Goal: Use online tool/utility: Utilize a website feature to perform a specific function

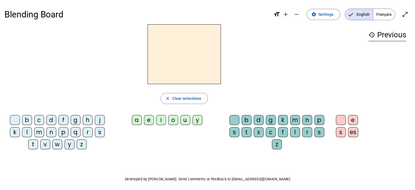
click at [386, 17] on span "Français" at bounding box center [384, 14] width 22 height 11
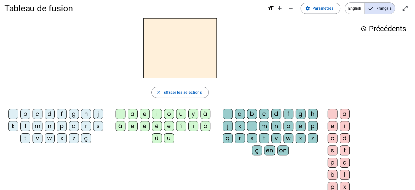
scroll to position [6, 0]
click at [36, 127] on div "m" at bounding box center [38, 126] width 10 height 10
click at [135, 114] on div "a" at bounding box center [133, 114] width 10 height 10
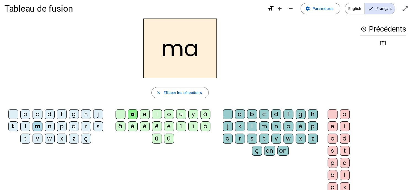
click at [255, 124] on div "l" at bounding box center [252, 126] width 10 height 10
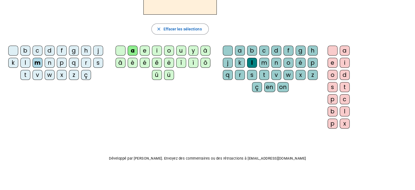
scroll to position [0, 0]
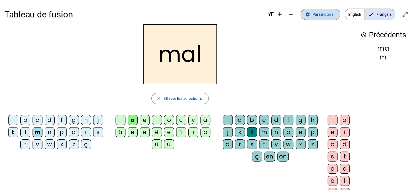
click at [321, 16] on span "Paramètres" at bounding box center [323, 14] width 21 height 7
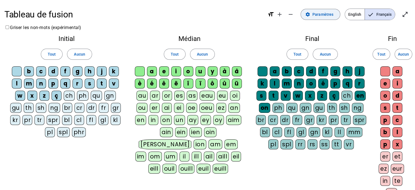
click at [321, 14] on span "Paramètres" at bounding box center [323, 14] width 21 height 7
click at [322, 18] on span at bounding box center [320, 14] width 39 height 13
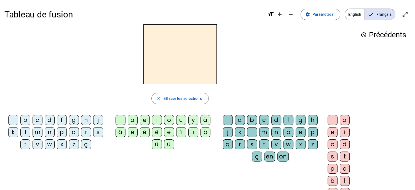
click at [38, 131] on div "m" at bounding box center [38, 132] width 10 height 10
click at [170, 120] on div "o" at bounding box center [169, 120] width 10 height 10
click at [252, 131] on div "l" at bounding box center [252, 132] width 10 height 10
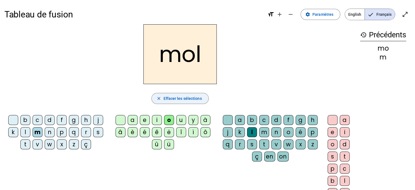
click at [183, 101] on span "Effacer les sélections" at bounding box center [182, 98] width 38 height 7
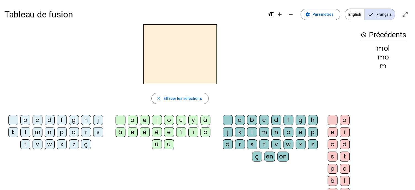
click at [361, 34] on mat-icon "history" at bounding box center [363, 34] width 7 height 7
click at [86, 127] on div "r" at bounding box center [86, 132] width 10 height 10
click at [145, 131] on div "é" at bounding box center [145, 132] width 10 height 10
click at [255, 142] on div "s" at bounding box center [252, 144] width 10 height 10
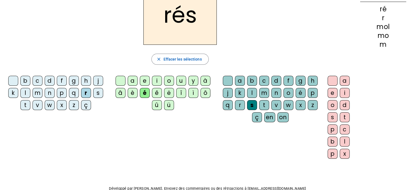
scroll to position [39, 0]
click at [331, 104] on div "o" at bounding box center [333, 105] width 10 height 10
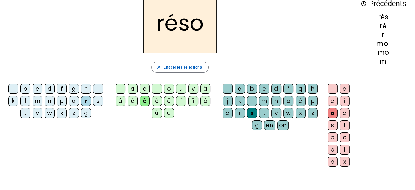
scroll to position [0, 0]
